Goal: Task Accomplishment & Management: Manage account settings

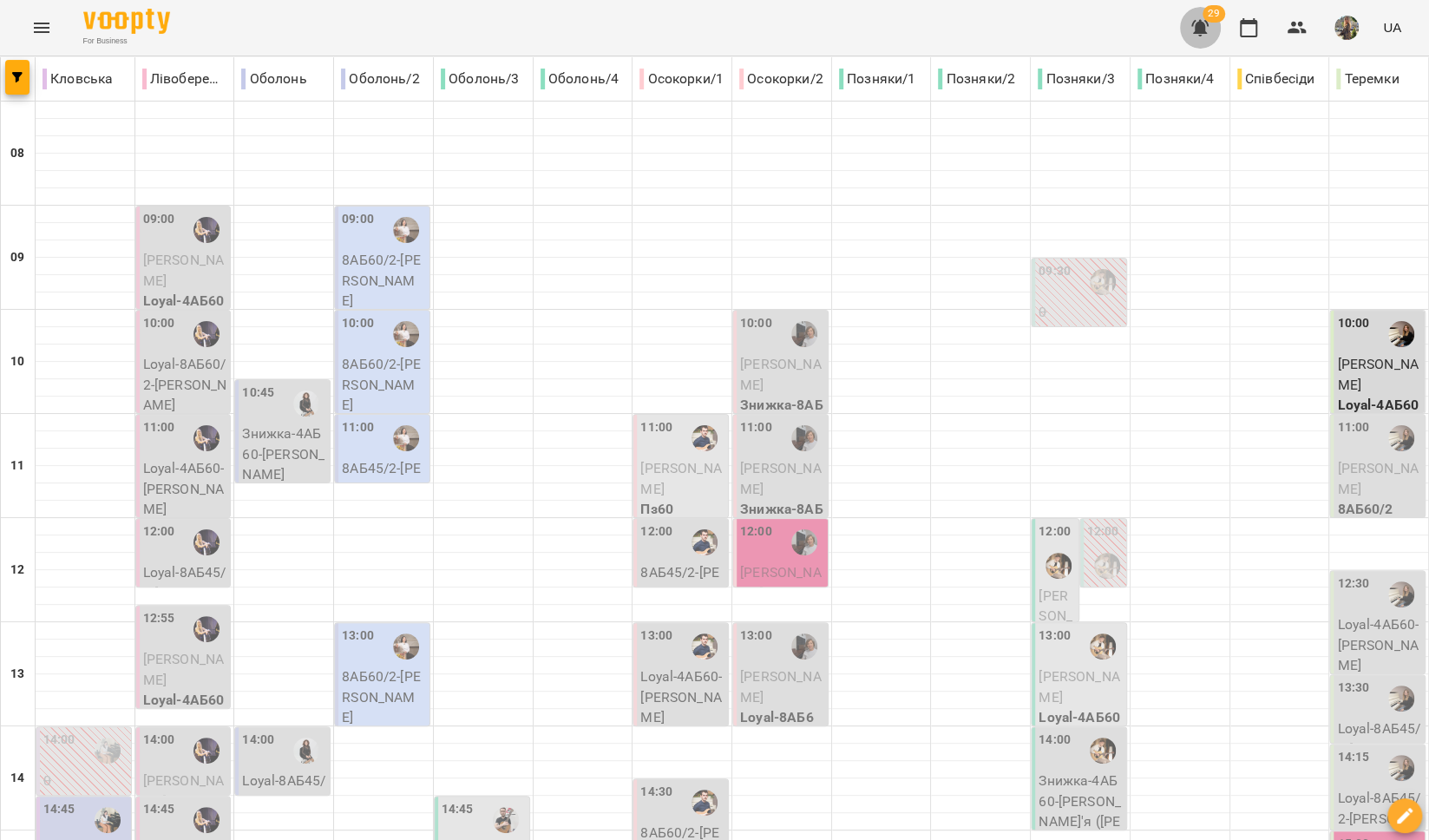
click at [1192, 30] on icon "button" at bounding box center [1199, 28] width 21 height 21
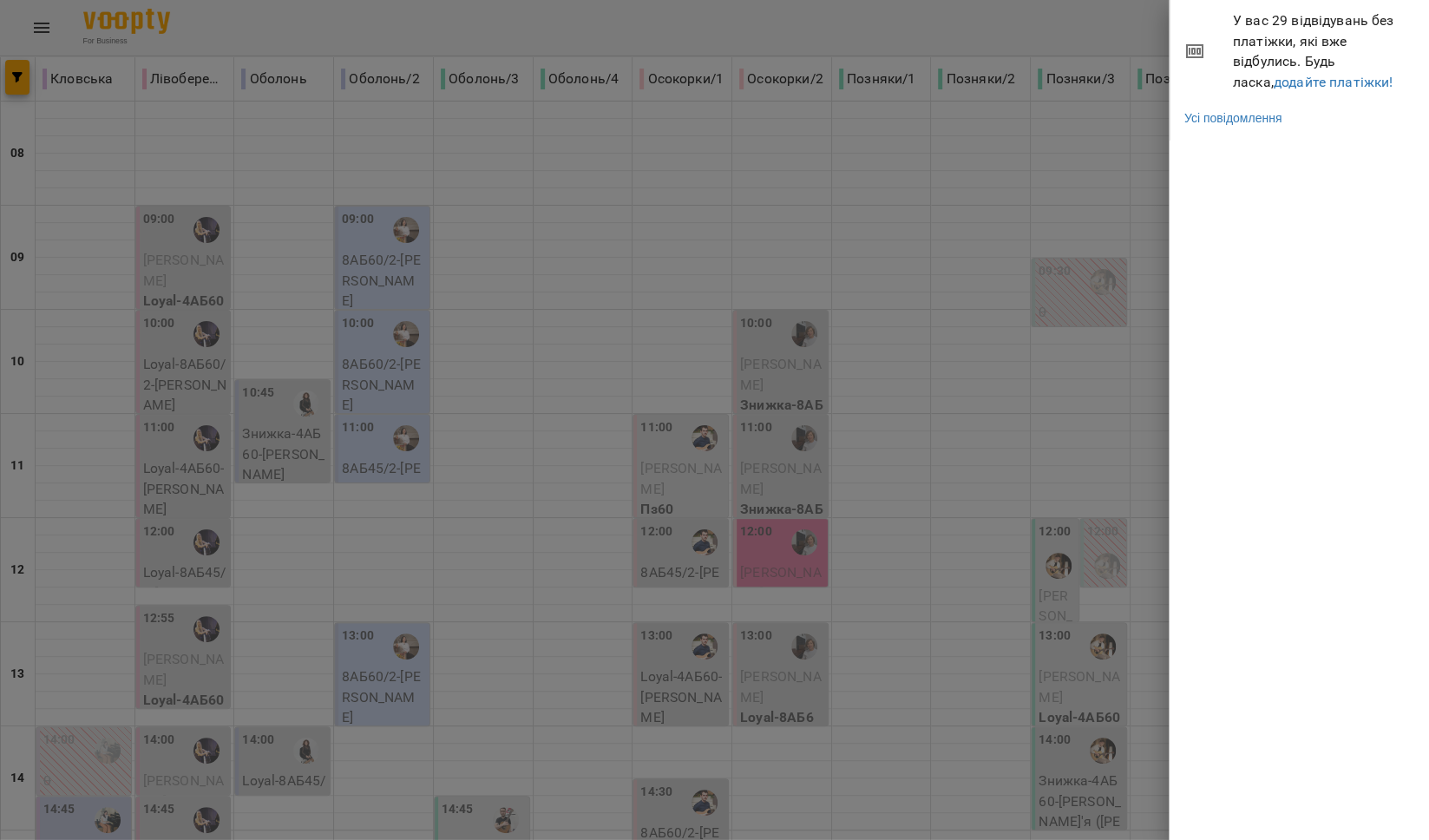
click at [1246, 90] on span "У вас 29 відвідувань без платіжки, які вже відбулись. Будь ласка, додайте платі…" at bounding box center [1324, 51] width 183 height 82
click at [1273, 82] on link "додайте платіжки!" at bounding box center [1332, 82] width 119 height 17
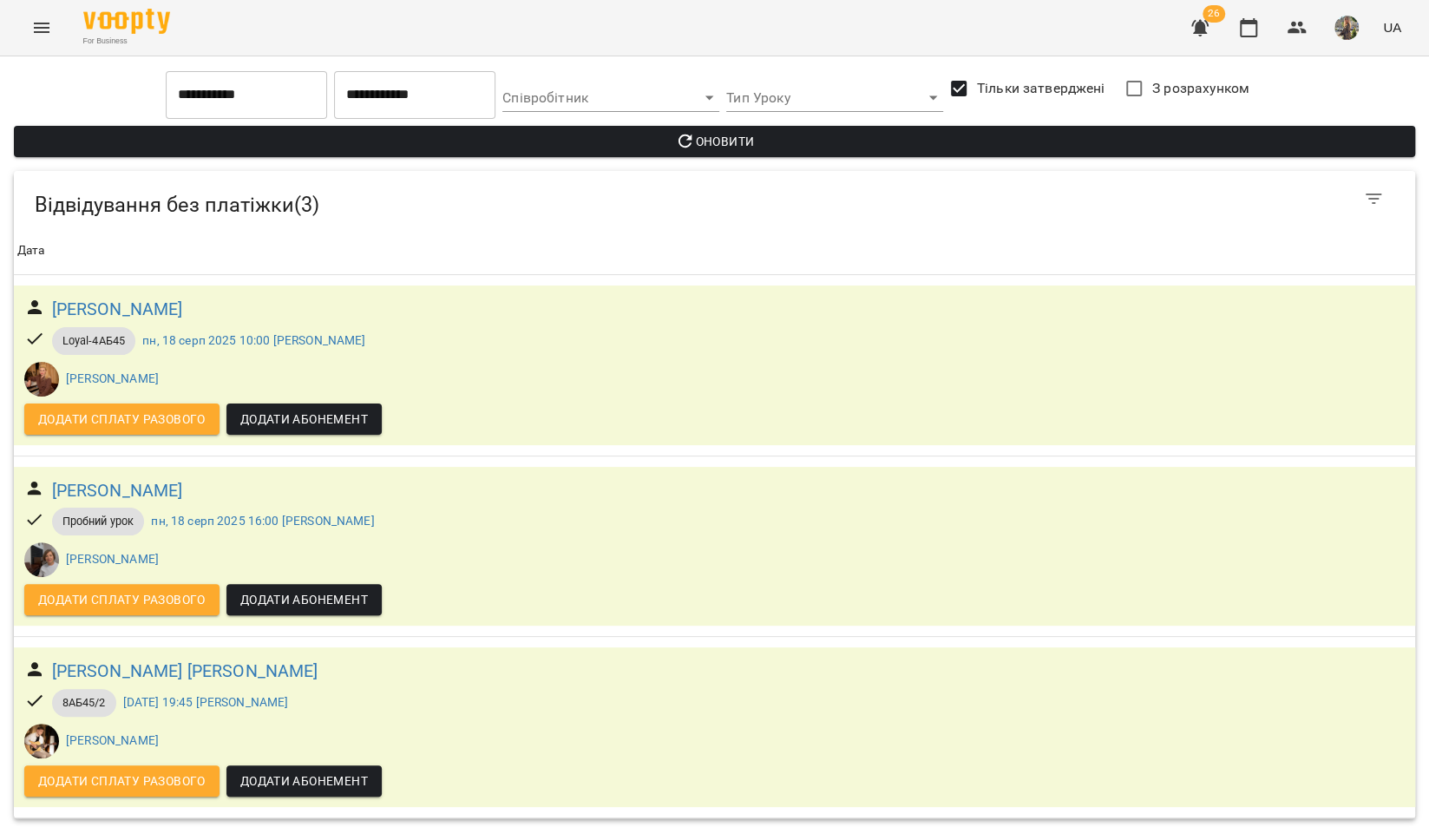
click at [35, 32] on icon "Menu" at bounding box center [41, 28] width 16 height 11
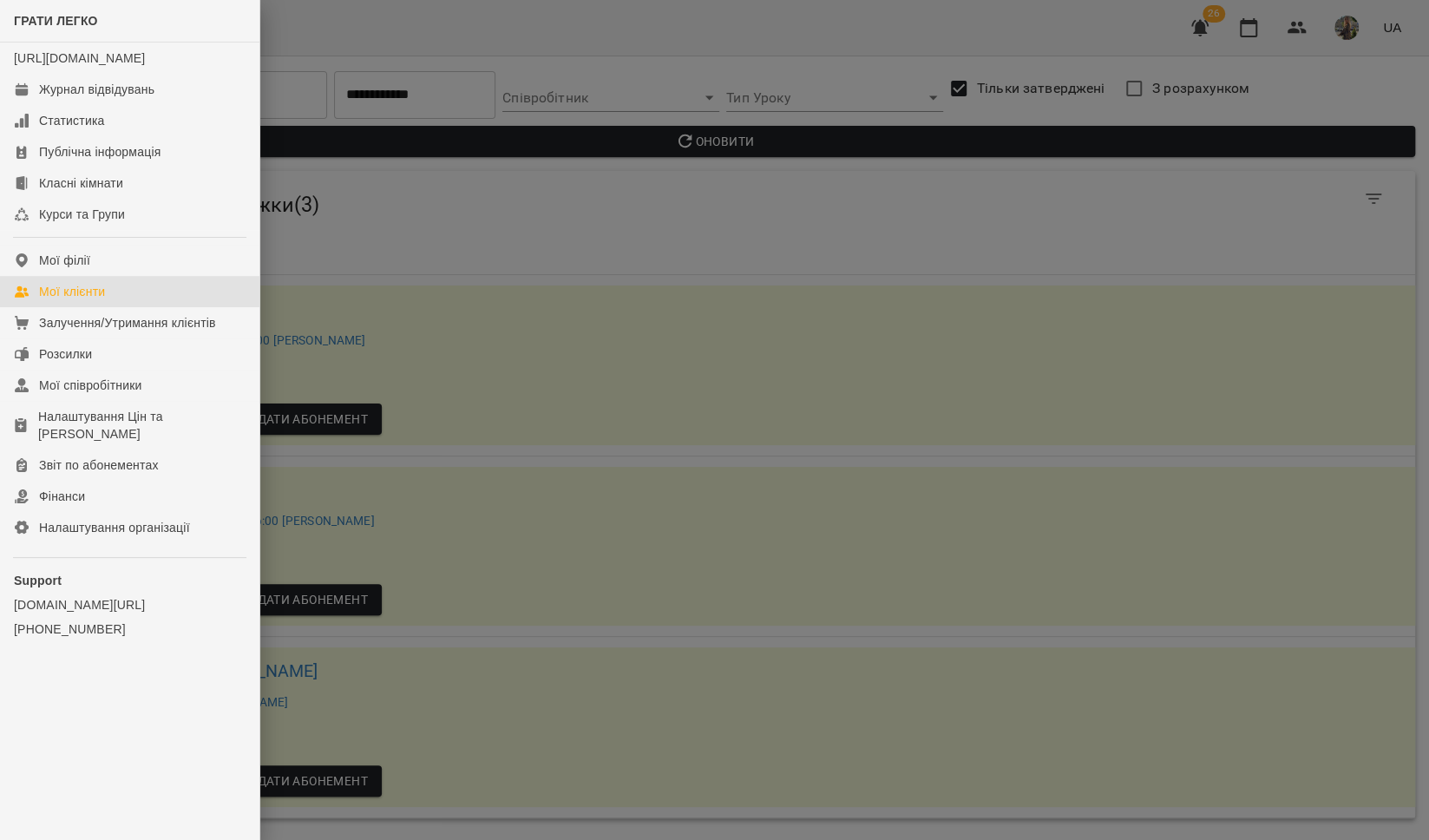
click at [76, 300] on div "Мої клієнти" at bounding box center [72, 292] width 66 height 18
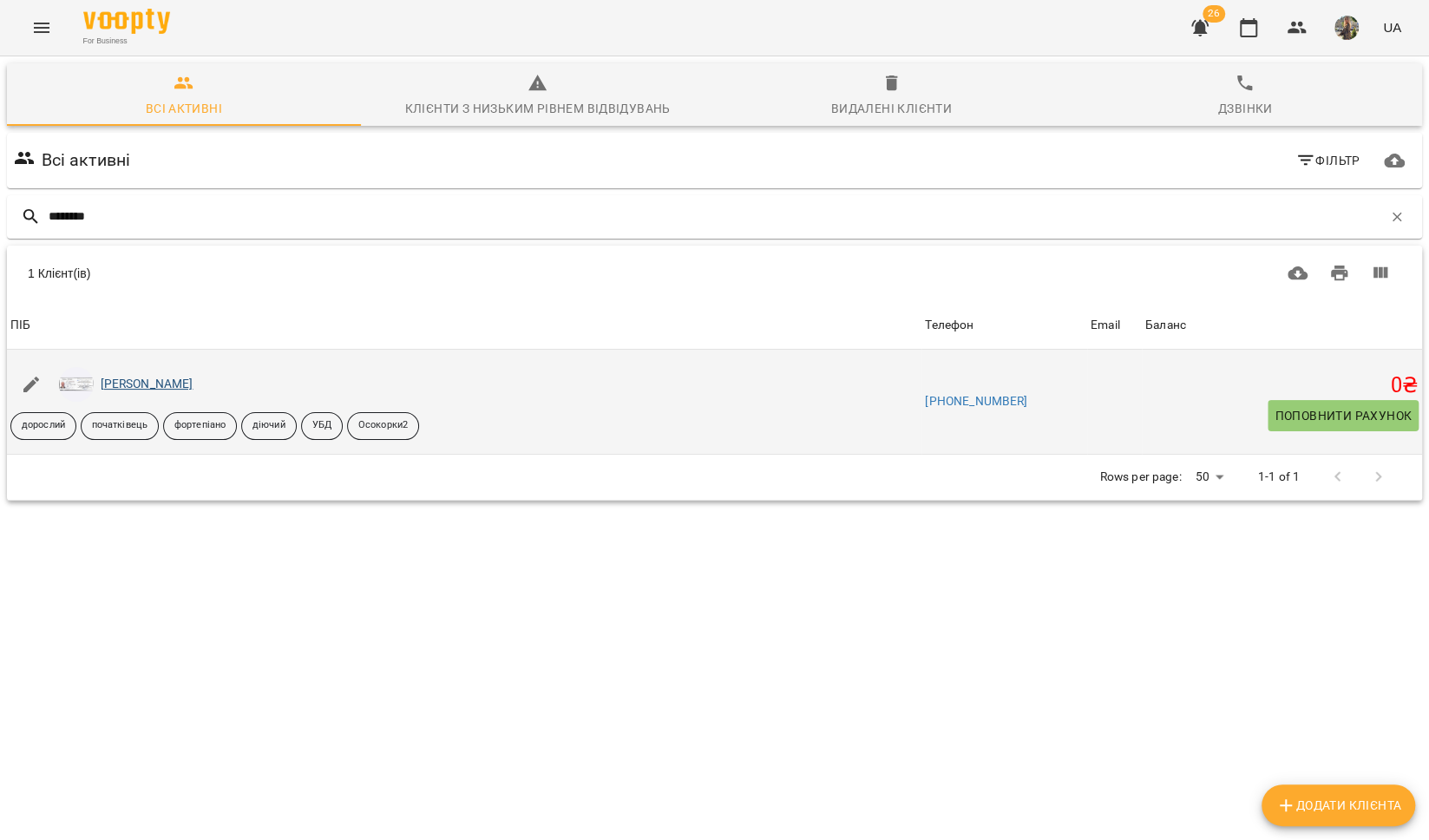
type input "********"
click at [126, 385] on link "[PERSON_NAME]" at bounding box center [147, 384] width 93 height 14
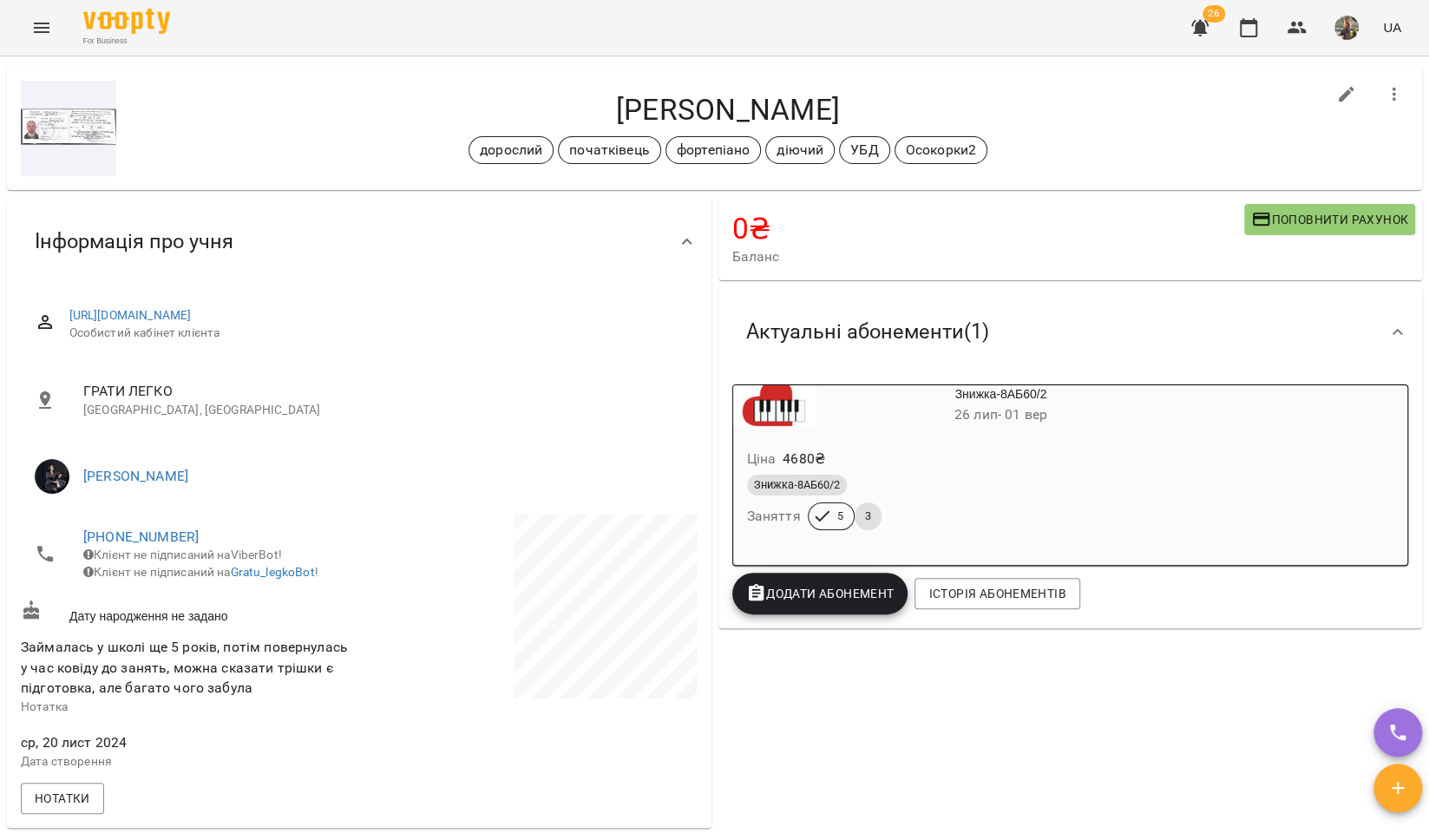
scroll to position [26, 0]
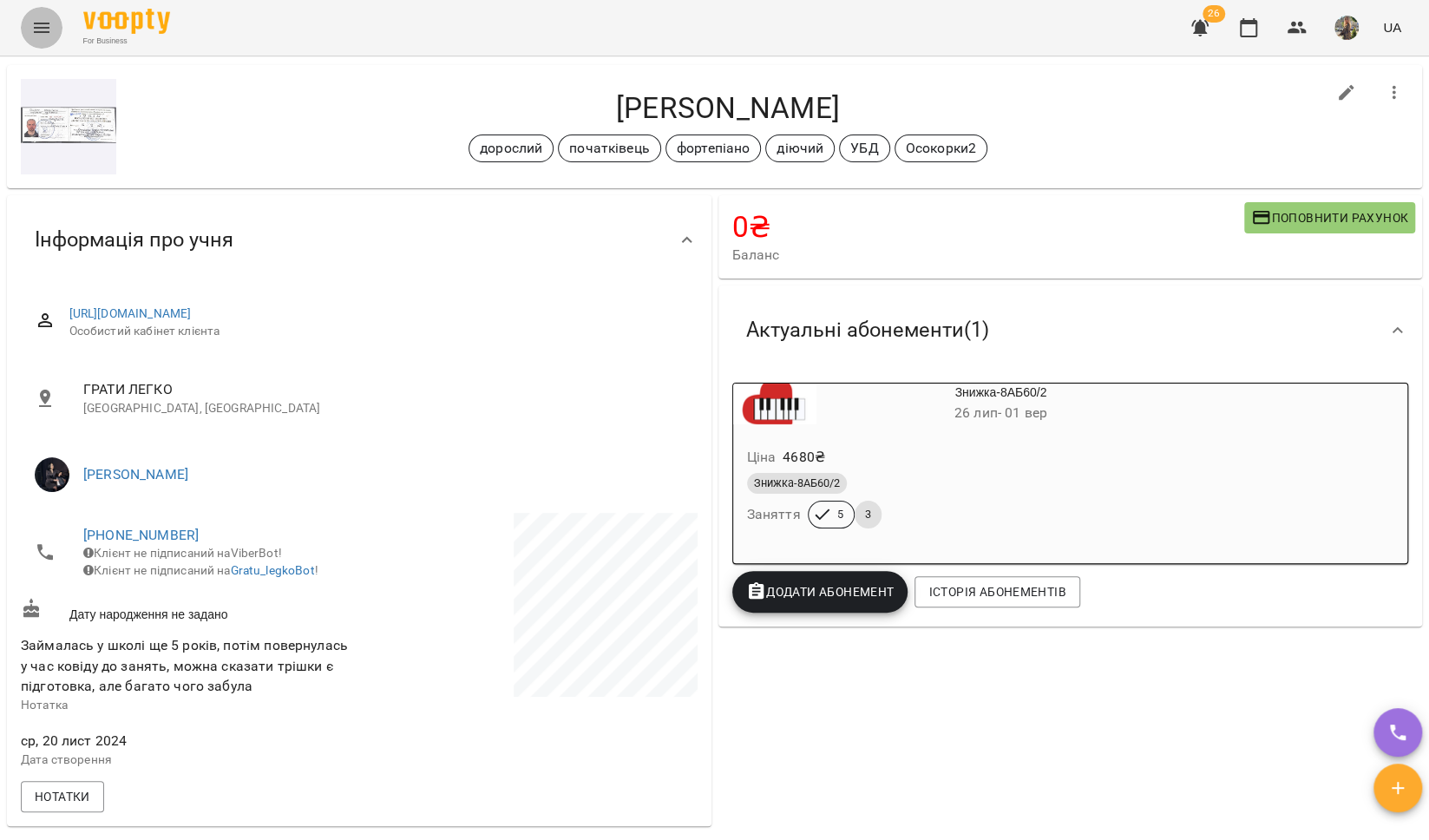
click at [36, 28] on icon "Menu" at bounding box center [41, 28] width 16 height 11
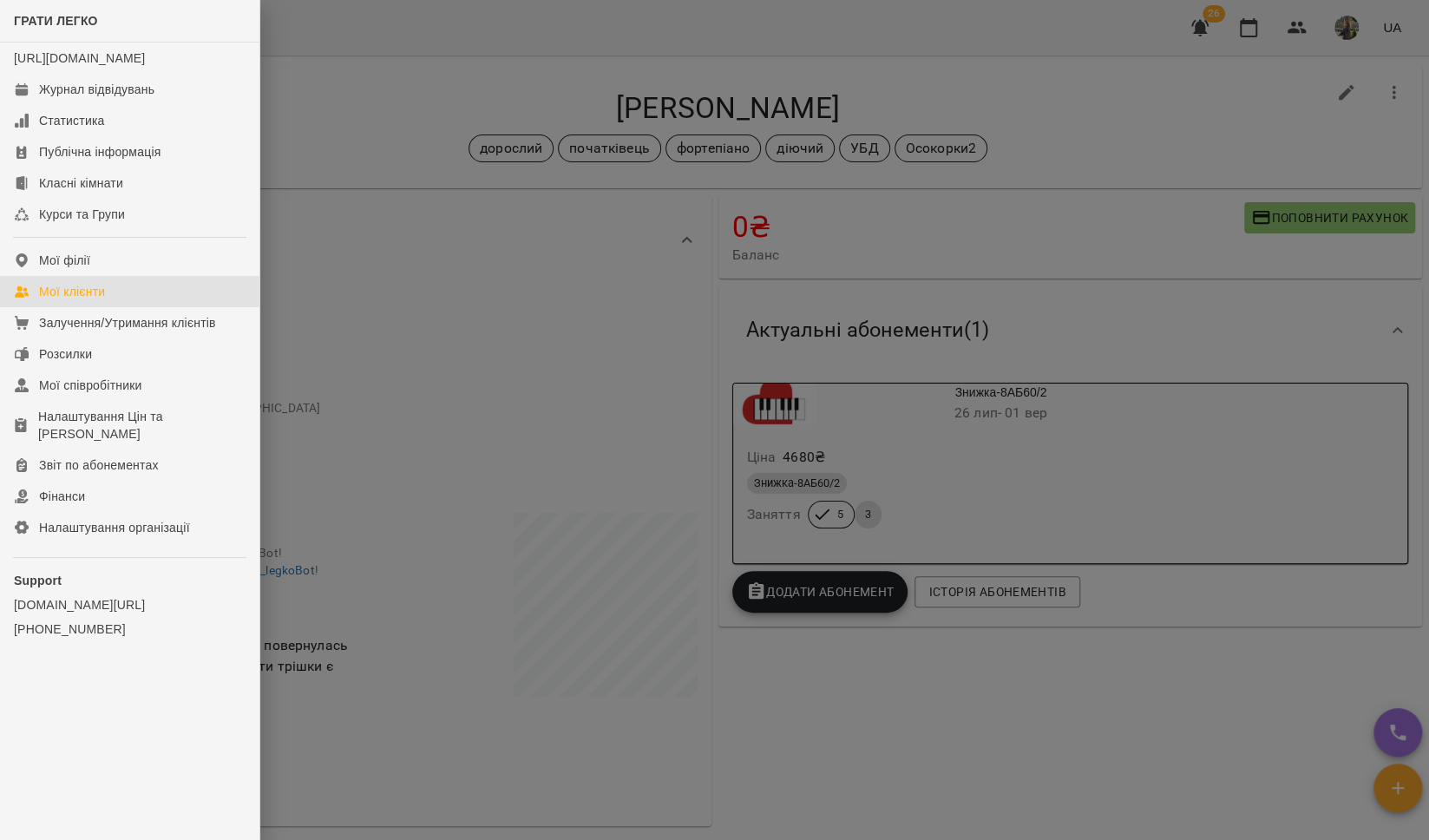
click at [58, 300] on div "Мої клієнти" at bounding box center [72, 292] width 66 height 18
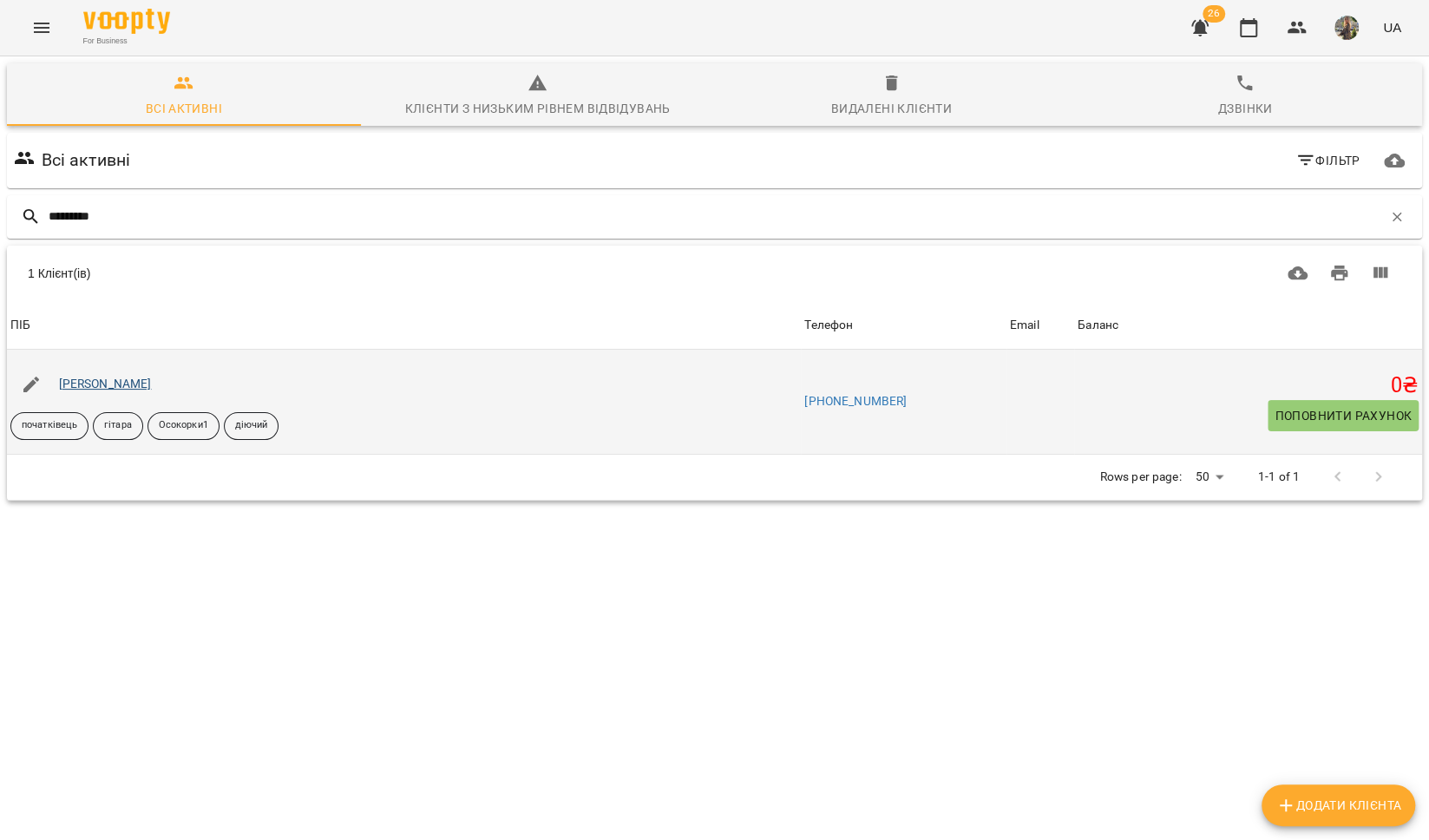
type input "*********"
click at [83, 383] on link "[PERSON_NAME]" at bounding box center [106, 384] width 93 height 14
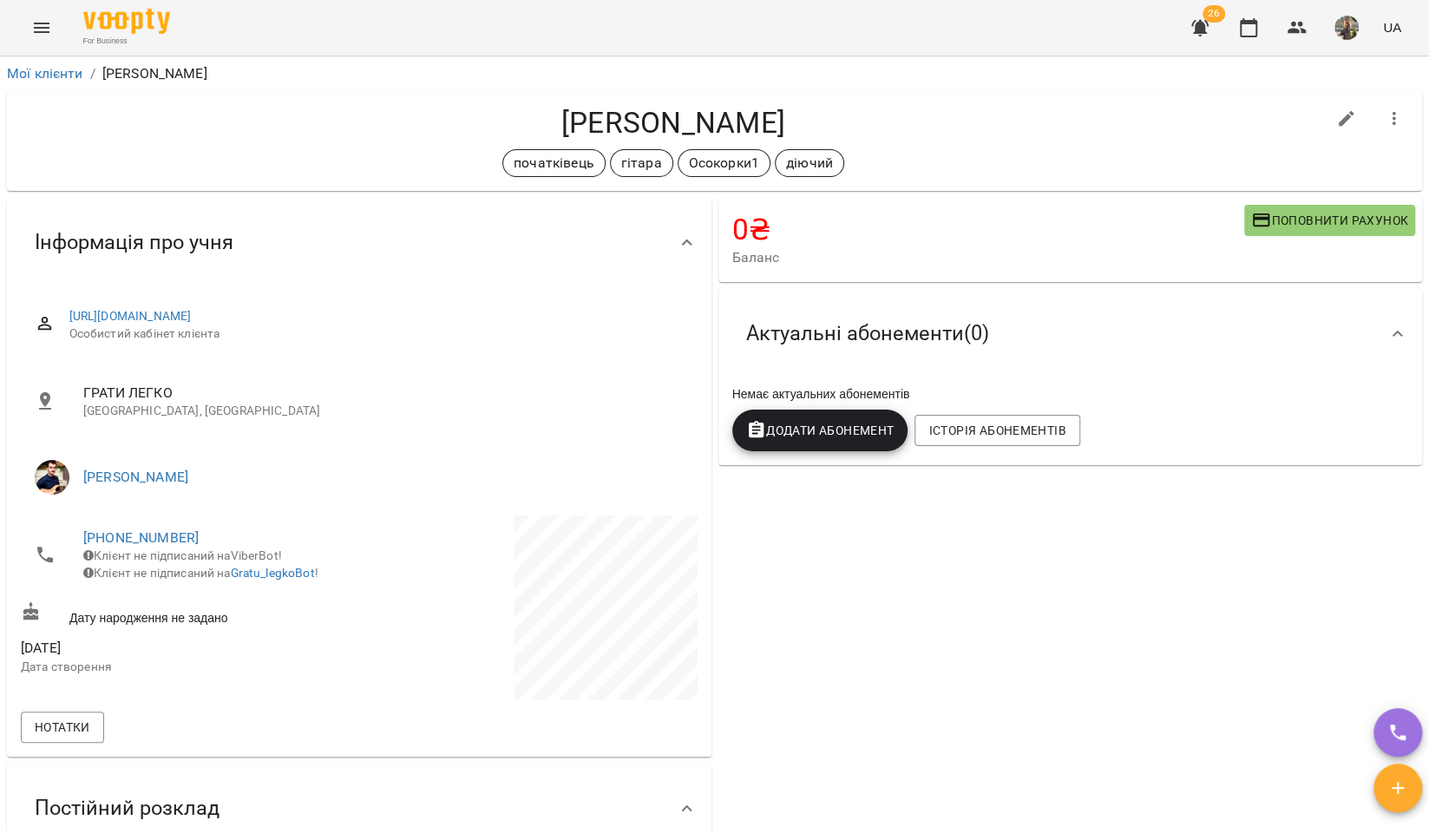
click at [45, 28] on icon "Menu" at bounding box center [41, 28] width 16 height 11
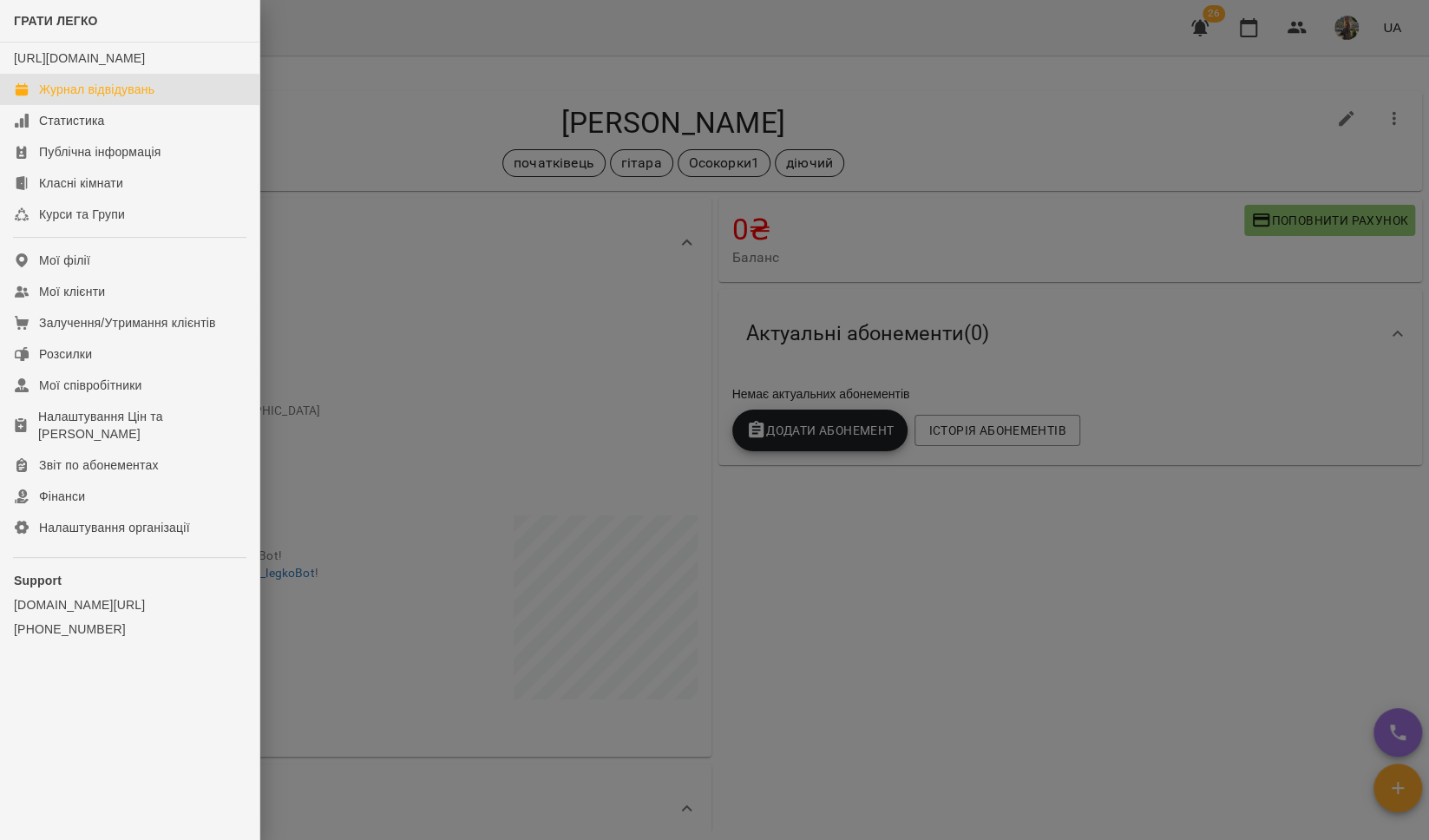
click at [66, 98] on div "Журнал відвідувань" at bounding box center [97, 90] width 115 height 18
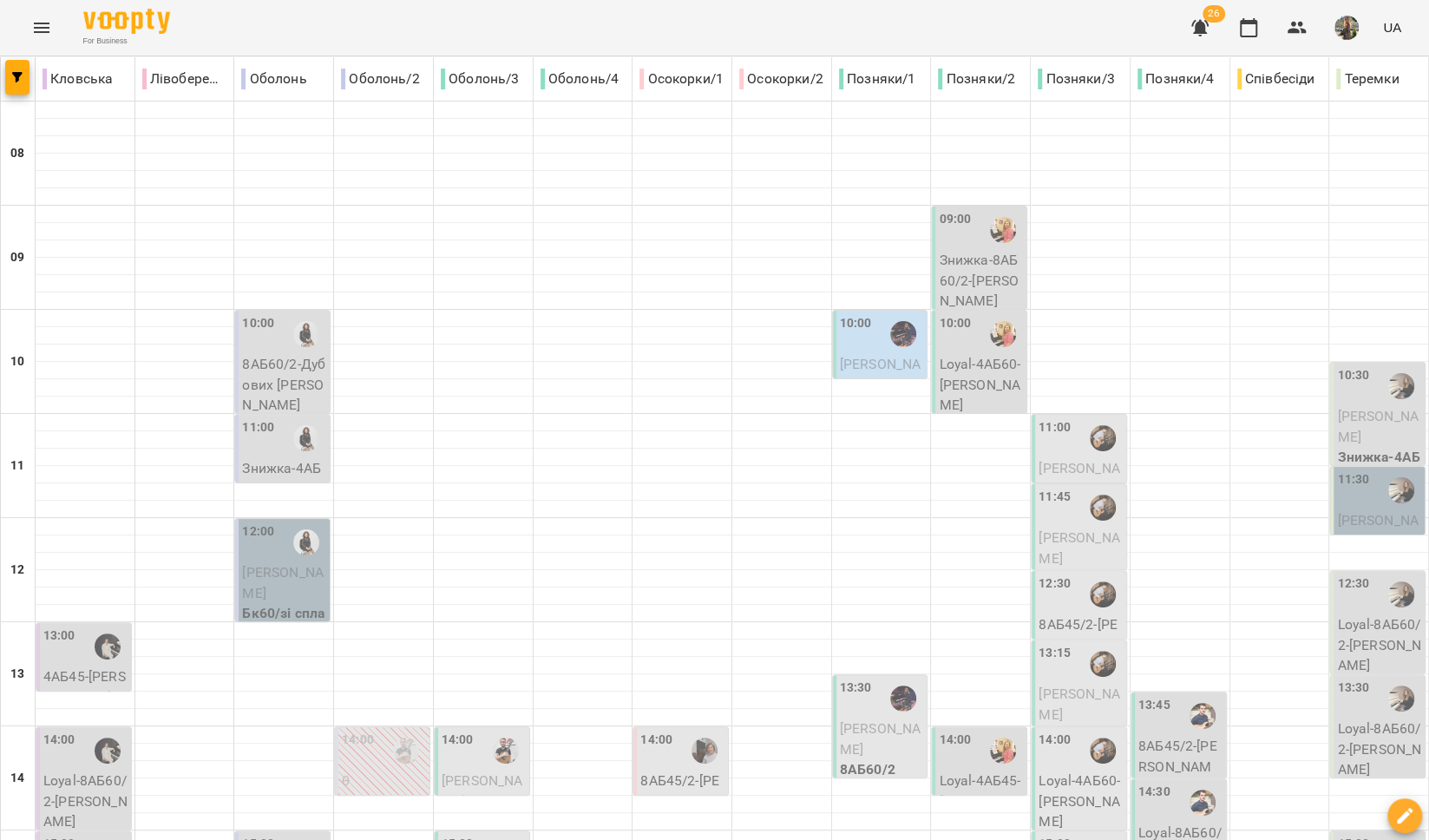
scroll to position [380, 0]
click at [465, 731] on div "14:00" at bounding box center [458, 750] width 33 height 39
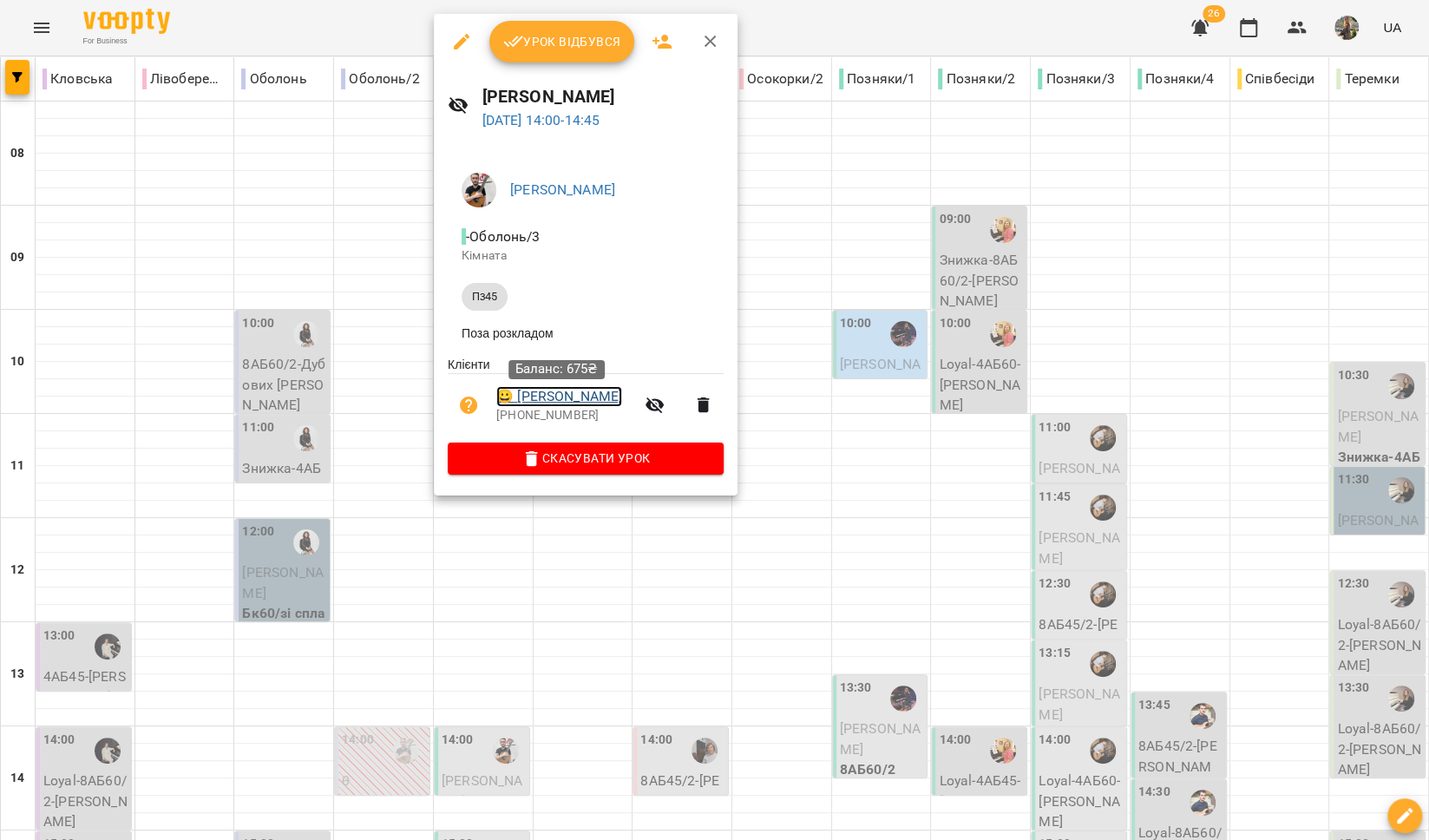
click at [553, 395] on link "😀 [PERSON_NAME]" at bounding box center [559, 395] width 126 height 21
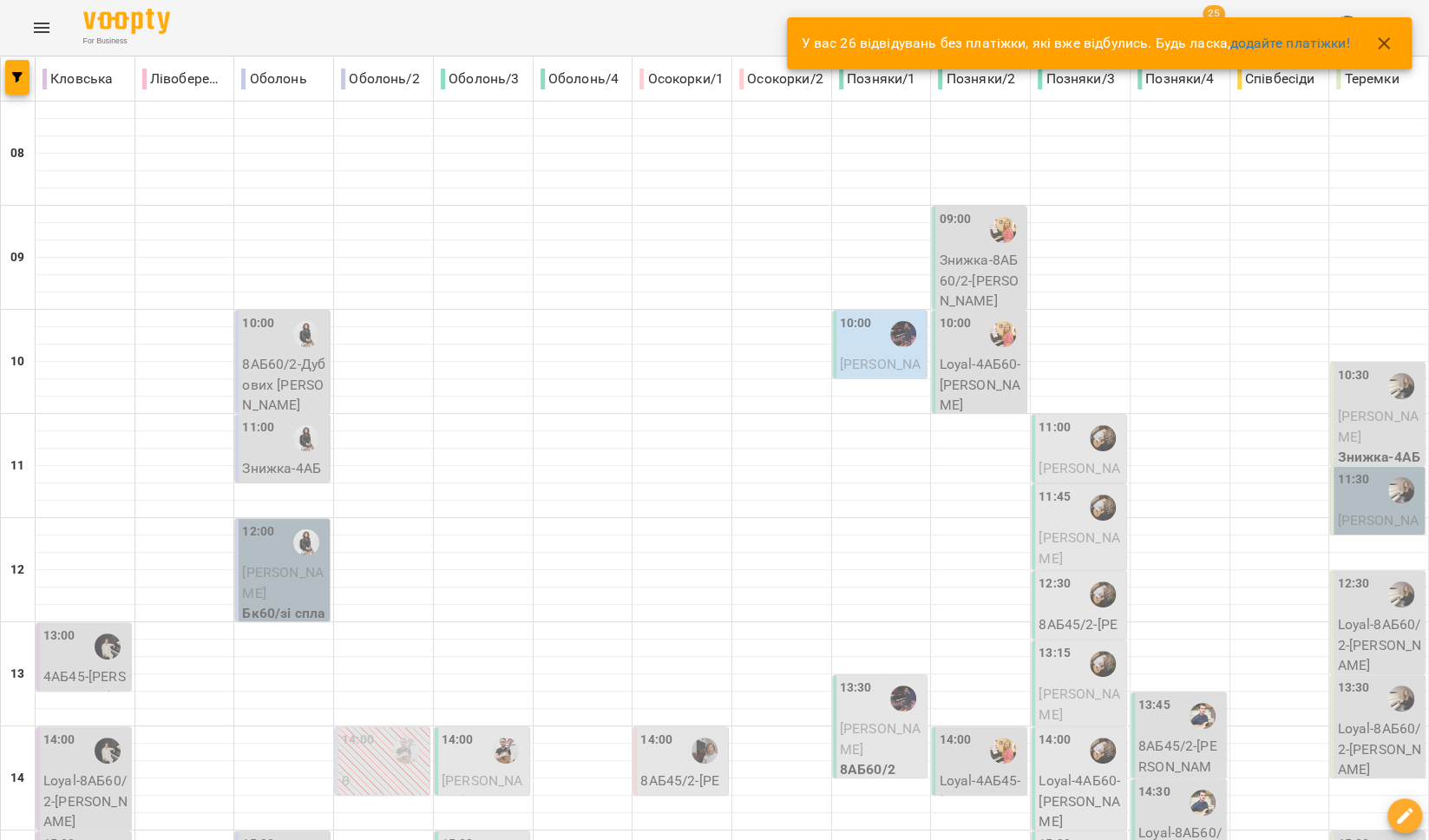
click at [1386, 42] on icon "button" at bounding box center [1384, 42] width 21 height 21
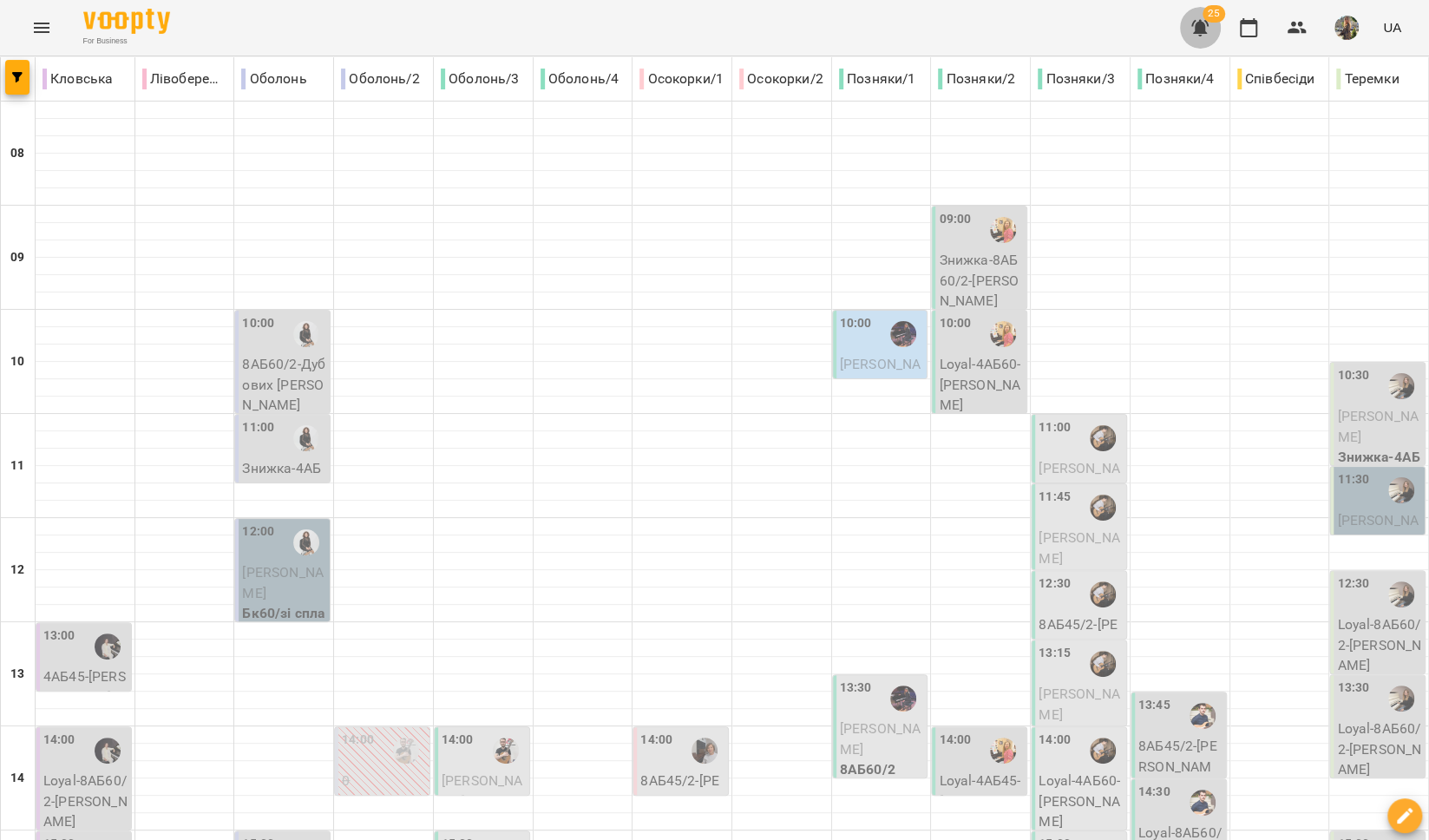
click at [1200, 31] on icon "button" at bounding box center [1200, 28] width 18 height 17
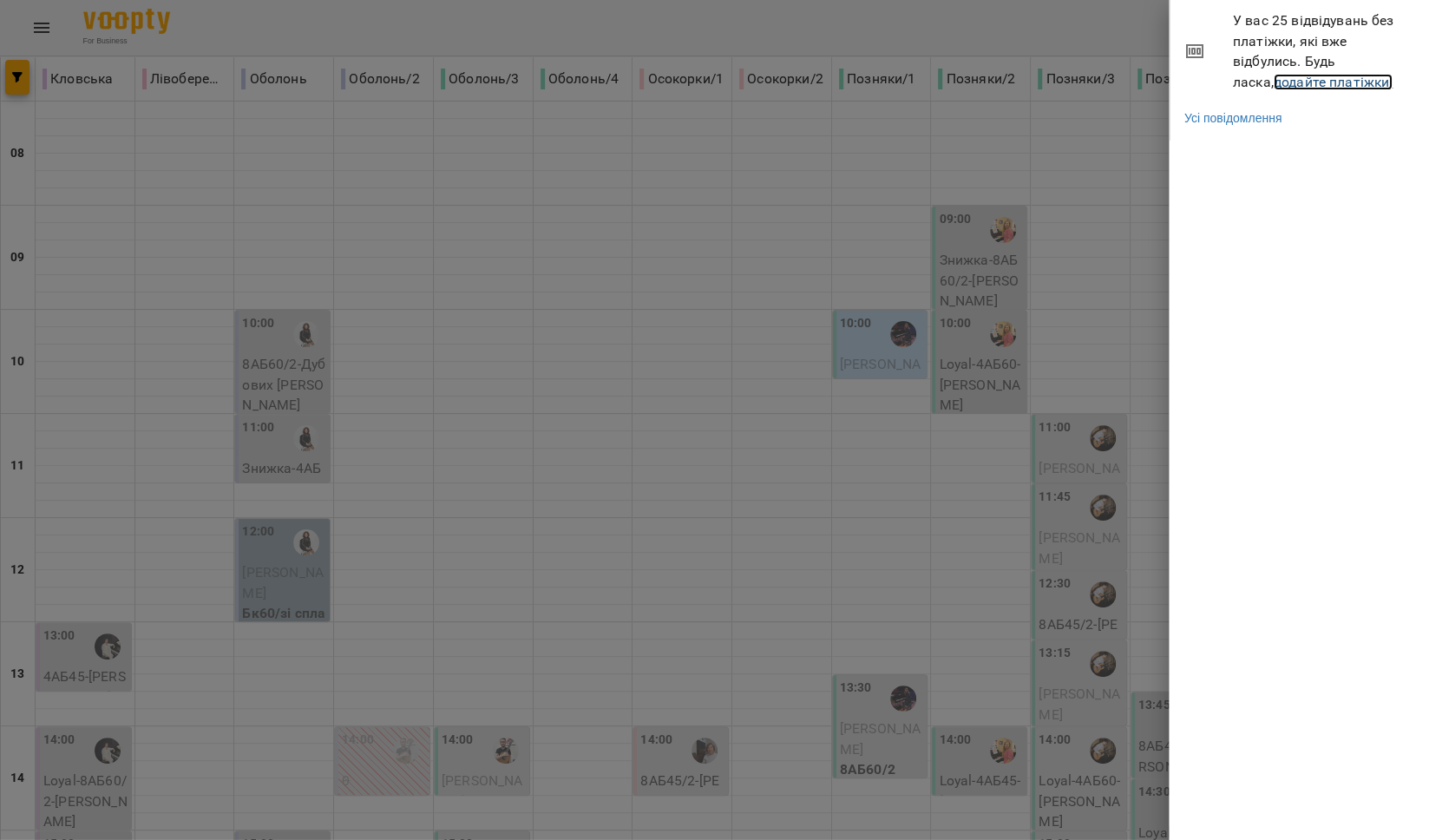
click at [1273, 76] on link "додайте платіжки!" at bounding box center [1332, 82] width 119 height 17
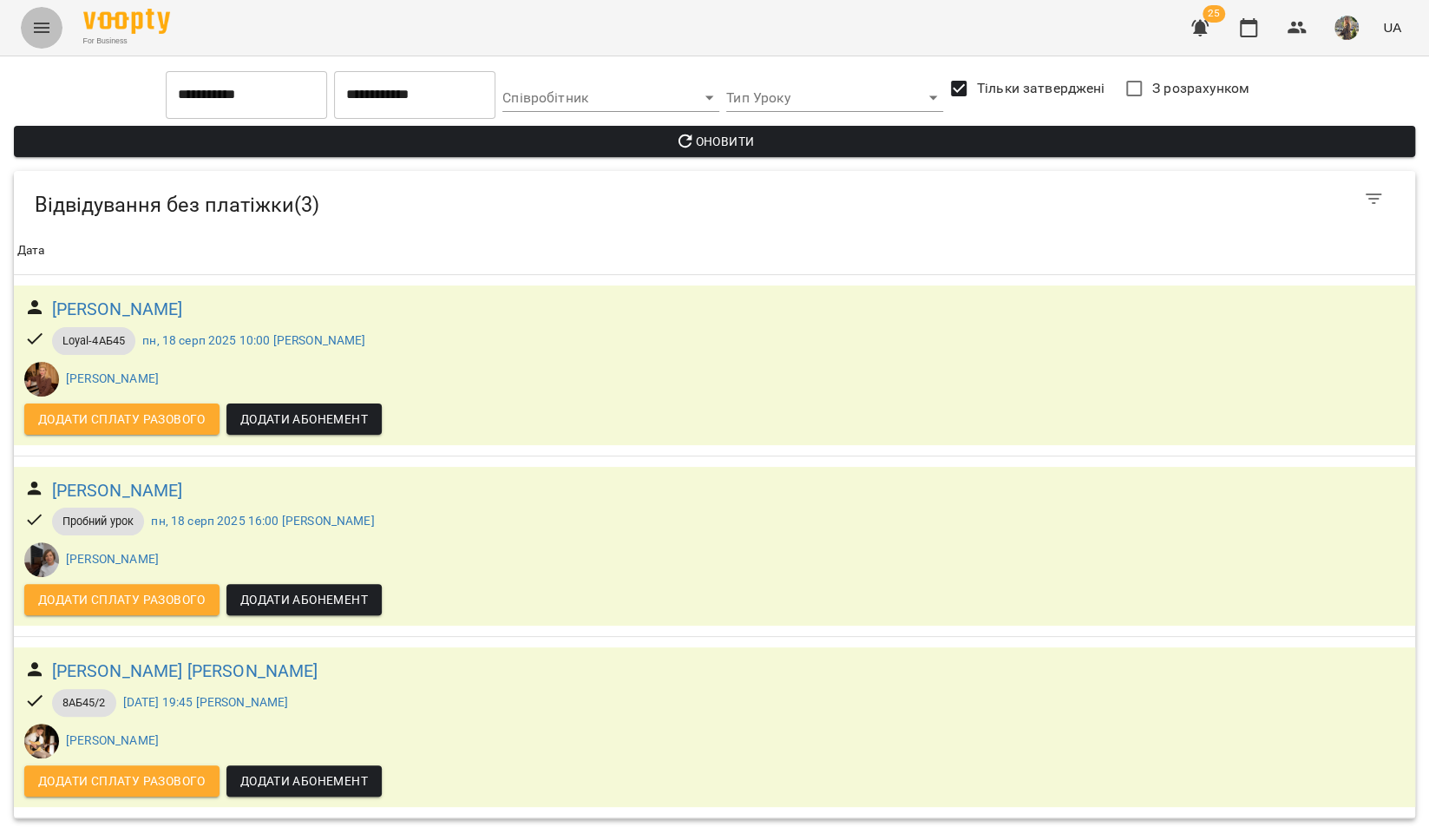
click at [32, 24] on icon "Menu" at bounding box center [41, 28] width 21 height 21
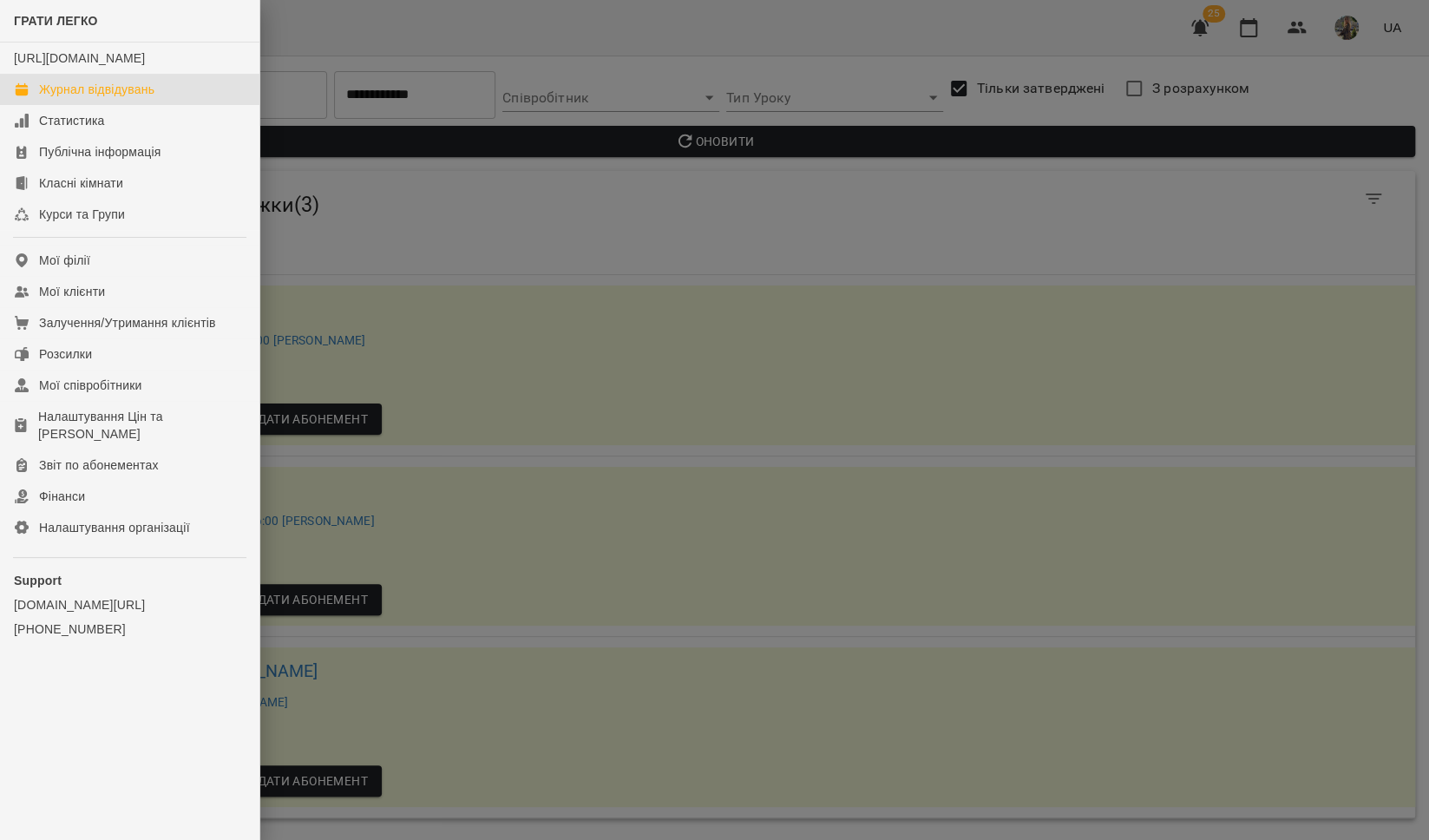
click at [42, 98] on div "Журнал відвідувань" at bounding box center [97, 90] width 115 height 18
